Goal: Task Accomplishment & Management: Use online tool/utility

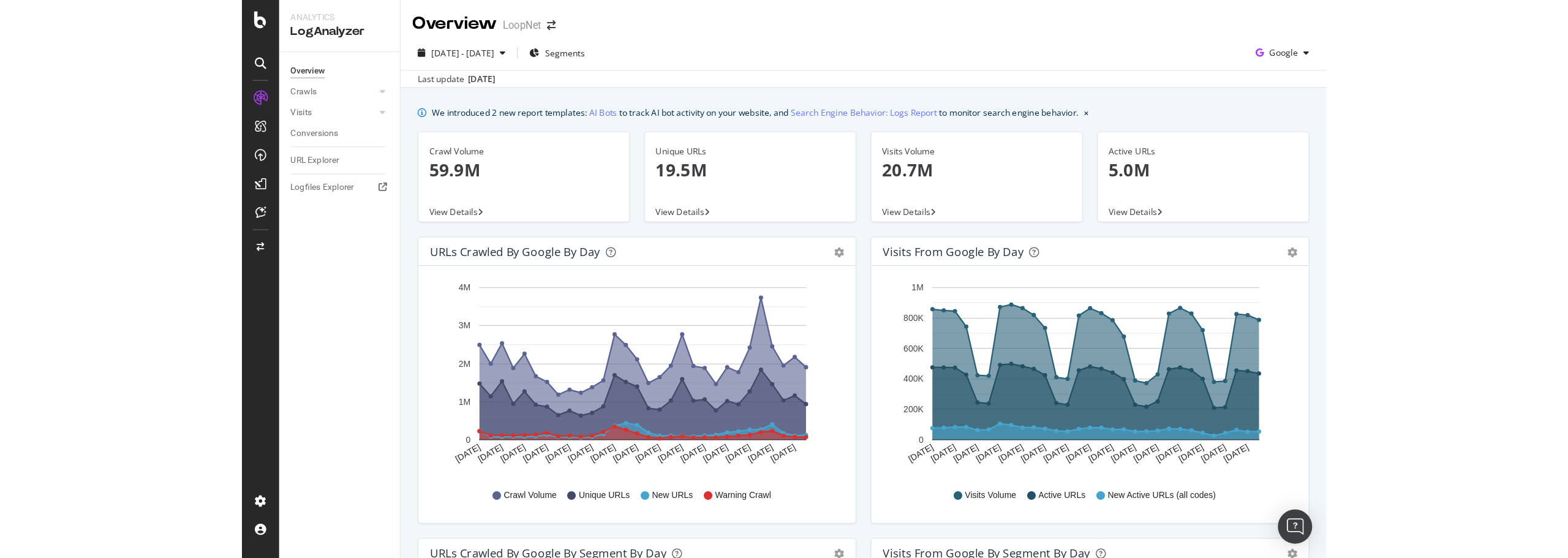
scroll to position [307, 0]
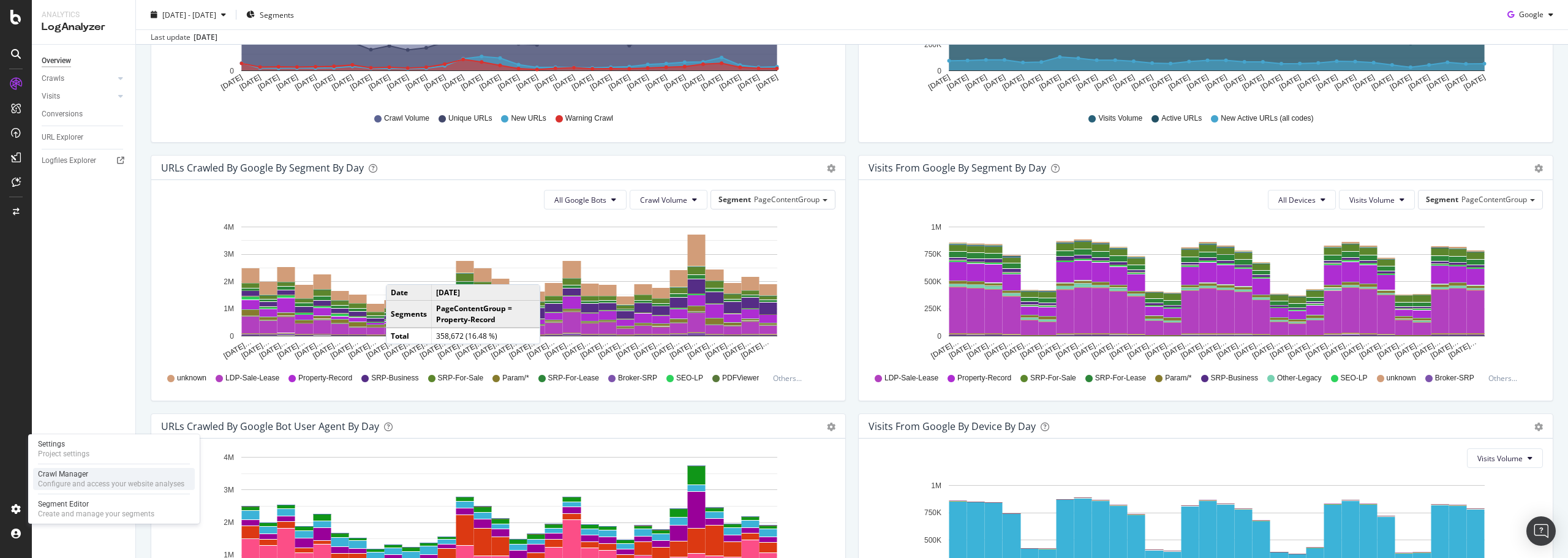
click at [79, 478] on div "Crawl Manager" at bounding box center [111, 474] width 146 height 10
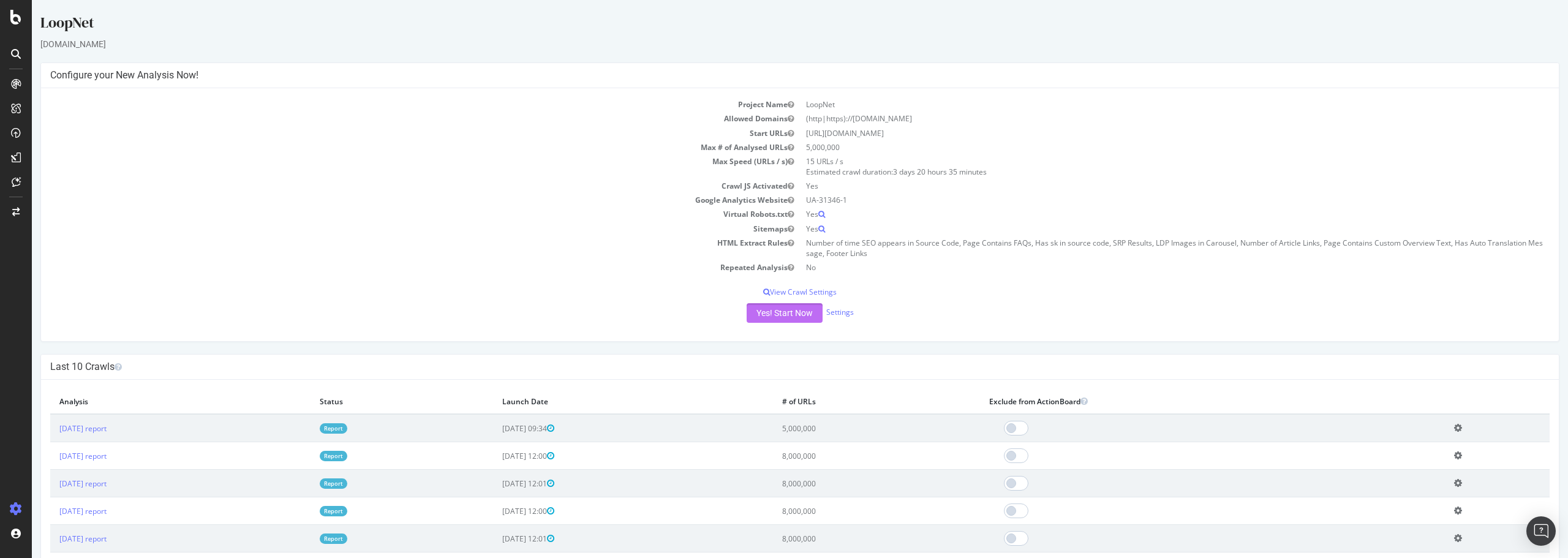
click at [790, 313] on button "Yes! Start Now" at bounding box center [784, 313] width 76 height 20
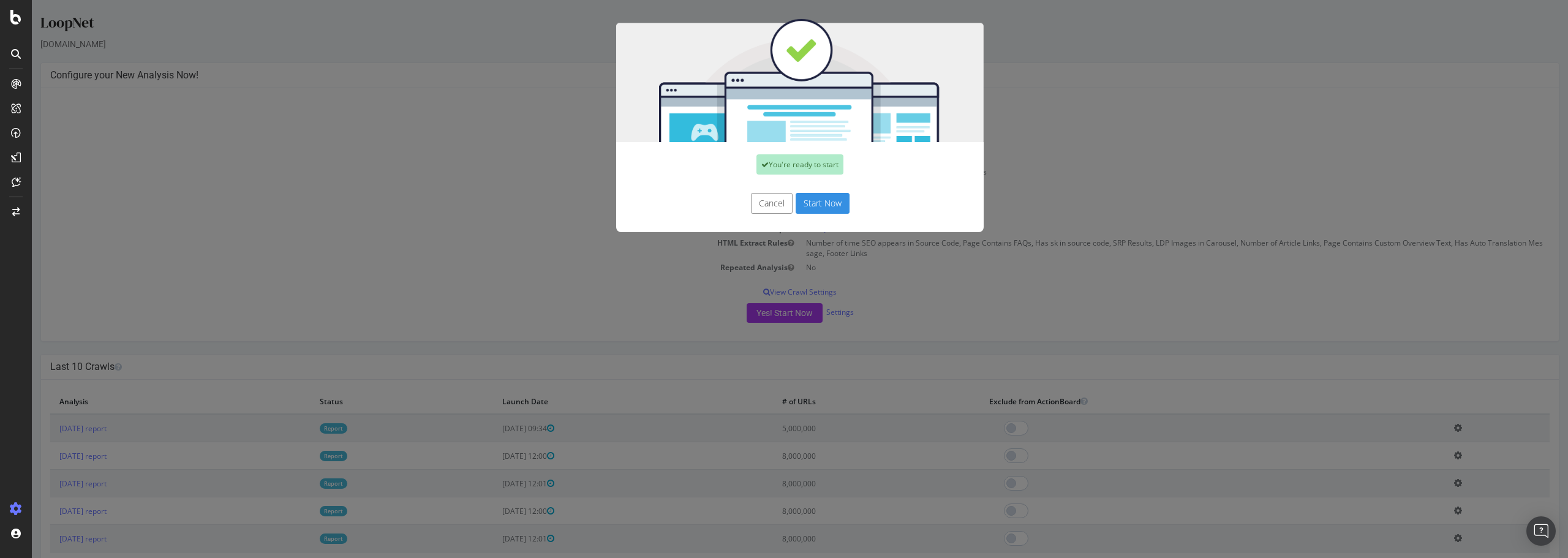
click at [811, 204] on button "Start Now" at bounding box center [822, 203] width 54 height 21
